Goal: Navigation & Orientation: Find specific page/section

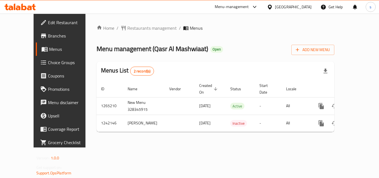
click at [274, 8] on div at bounding box center [271, 7] width 8 height 6
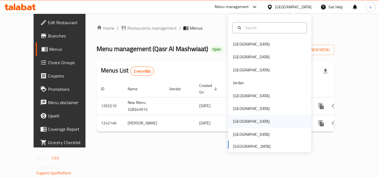
click at [243, 121] on div "[GEOGRAPHIC_DATA]" at bounding box center [269, 121] width 83 height 13
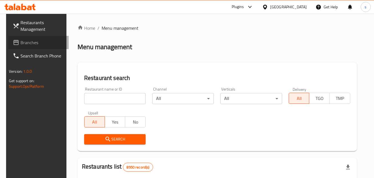
click at [34, 43] on span "Branches" at bounding box center [43, 42] width 44 height 7
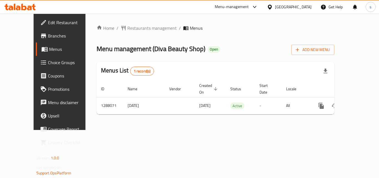
click at [271, 6] on icon at bounding box center [269, 6] width 4 height 5
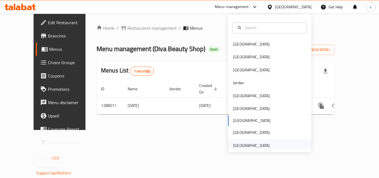
click at [244, 147] on div "[GEOGRAPHIC_DATA]" at bounding box center [251, 145] width 37 height 6
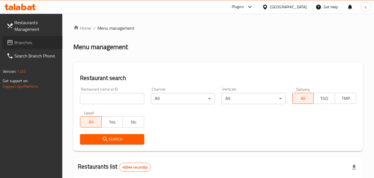
click at [21, 43] on span "Branches" at bounding box center [36, 42] width 44 height 7
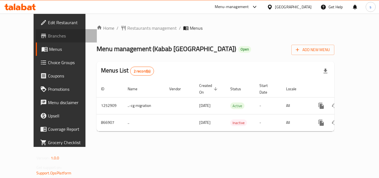
click at [36, 29] on link "Branches" at bounding box center [66, 35] width 61 height 13
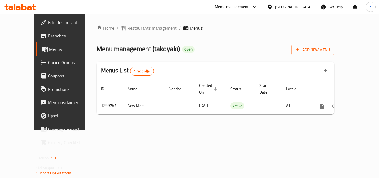
click at [278, 8] on div "[GEOGRAPHIC_DATA]" at bounding box center [293, 7] width 37 height 6
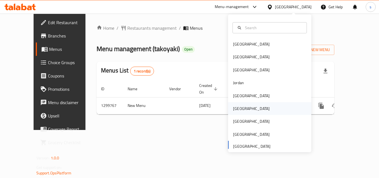
click at [236, 109] on div "[GEOGRAPHIC_DATA]" at bounding box center [251, 108] width 37 height 6
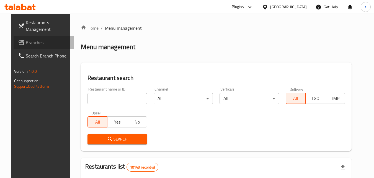
click at [26, 40] on span "Branches" at bounding box center [48, 42] width 44 height 7
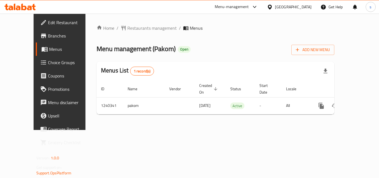
click at [312, 3] on div "[GEOGRAPHIC_DATA]" at bounding box center [288, 6] width 53 height 13
click at [306, 4] on div "[GEOGRAPHIC_DATA]" at bounding box center [293, 7] width 37 height 6
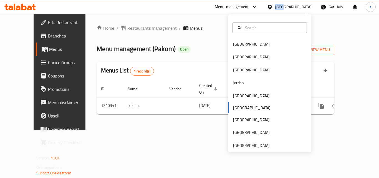
click at [306, 4] on div "[GEOGRAPHIC_DATA]" at bounding box center [293, 7] width 37 height 6
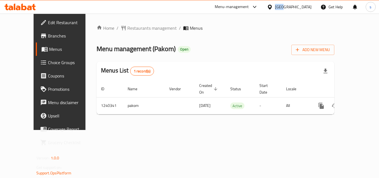
click at [306, 4] on div "[GEOGRAPHIC_DATA]" at bounding box center [293, 7] width 37 height 6
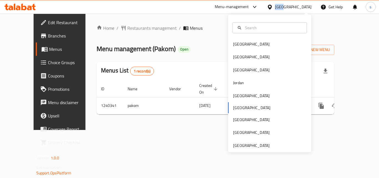
drag, startPoint x: 306, startPoint y: 4, endPoint x: 307, endPoint y: -5, distance: 9.4
click at [307, 0] on html "​ Menu-management [GEOGRAPHIC_DATA] Get Help s Edit Restaurant Branches Menus C…" at bounding box center [189, 89] width 379 height 178
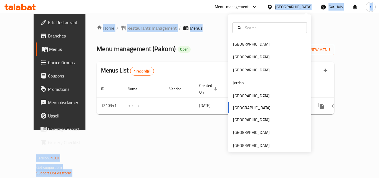
click at [302, 6] on div "[GEOGRAPHIC_DATA]" at bounding box center [293, 7] width 37 height 6
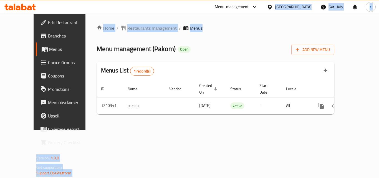
click at [272, 7] on icon at bounding box center [270, 7] width 6 height 6
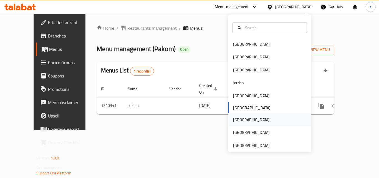
click at [250, 117] on div "[GEOGRAPHIC_DATA]" at bounding box center [269, 119] width 83 height 13
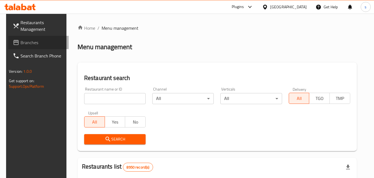
click at [39, 42] on span "Branches" at bounding box center [43, 42] width 44 height 7
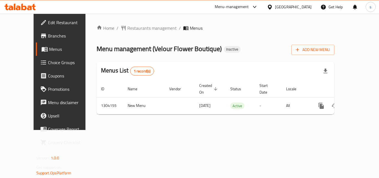
drag, startPoint x: 216, startPoint y: 99, endPoint x: 221, endPoint y: 90, distance: 9.9
click at [226, 97] on td "Active" at bounding box center [240, 105] width 29 height 17
click at [213, 70] on div "Menus List 1 record(s)" at bounding box center [214, 71] width 237 height 19
click at [275, 8] on div at bounding box center [271, 7] width 8 height 6
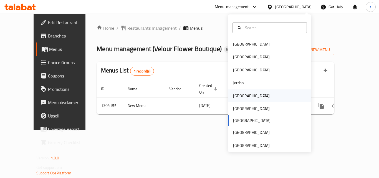
click at [242, 98] on div "[GEOGRAPHIC_DATA]" at bounding box center [250, 95] width 45 height 13
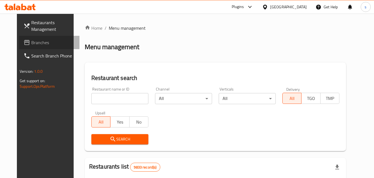
click at [35, 42] on span "Branches" at bounding box center [53, 42] width 44 height 7
